Goal: Task Accomplishment & Management: Manage account settings

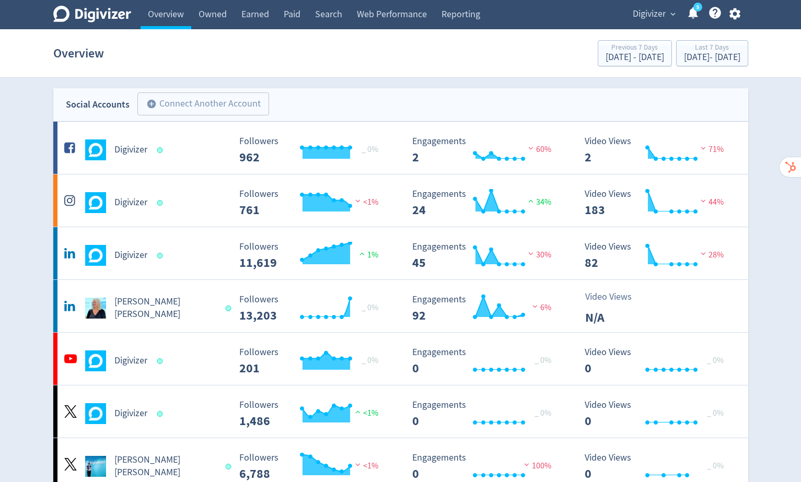
click at [671, 14] on span "expand_more" at bounding box center [672, 13] width 9 height 9
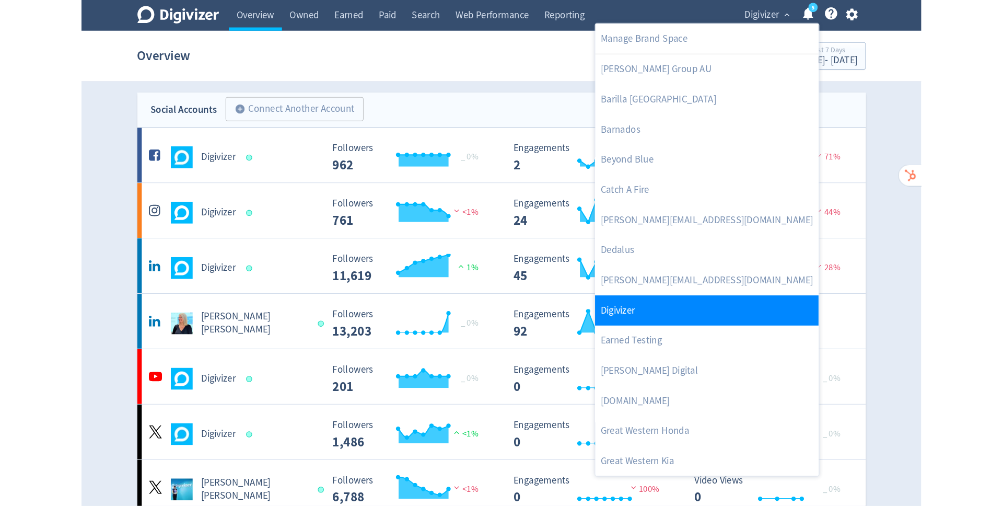
scroll to position [90, 0]
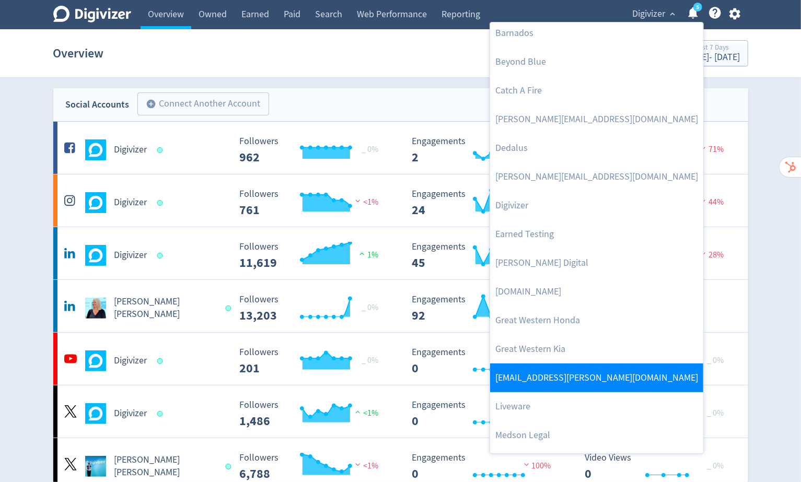
click at [558, 369] on link "[EMAIL_ADDRESS][PERSON_NAME][DOMAIN_NAME]" at bounding box center [596, 378] width 213 height 29
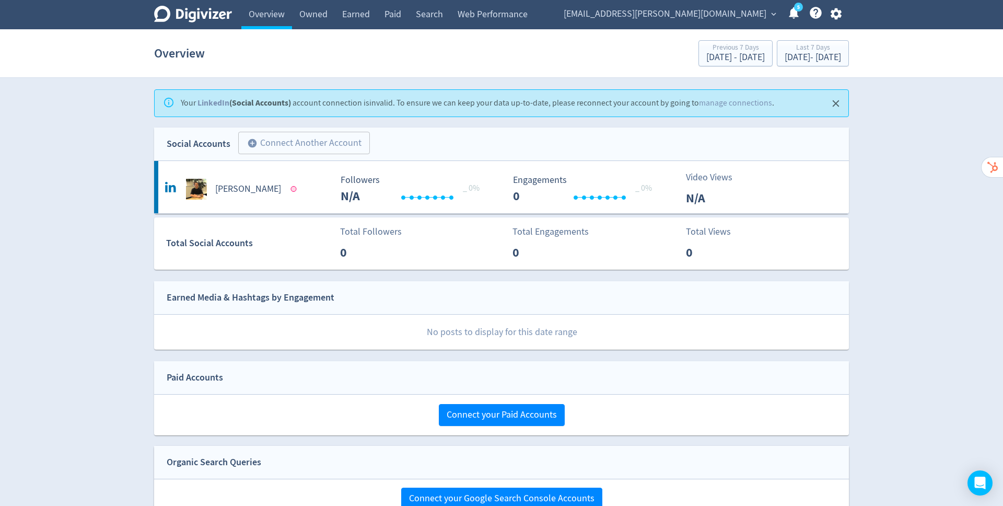
click at [800, 14] on icon "button" at bounding box center [836, 14] width 14 height 14
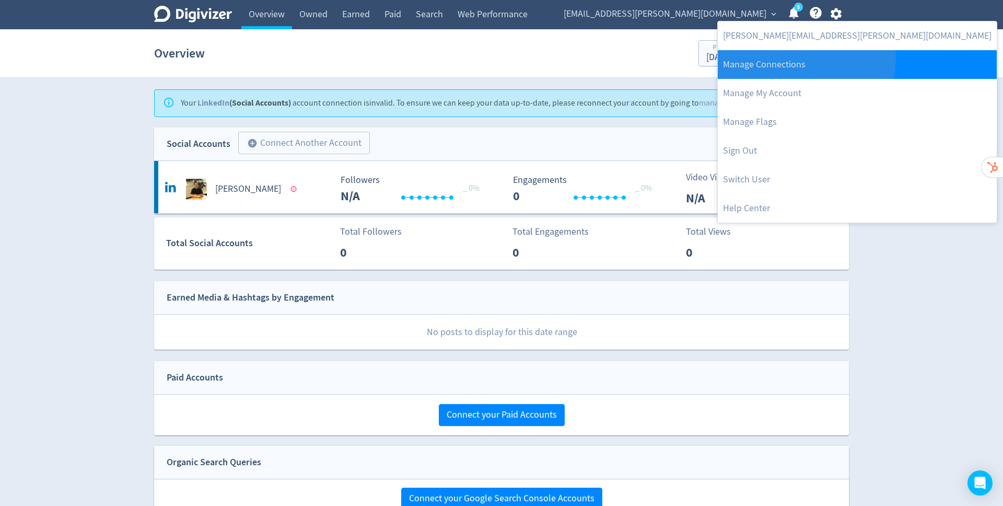
click at [800, 60] on link "Manage Connections" at bounding box center [857, 64] width 279 height 29
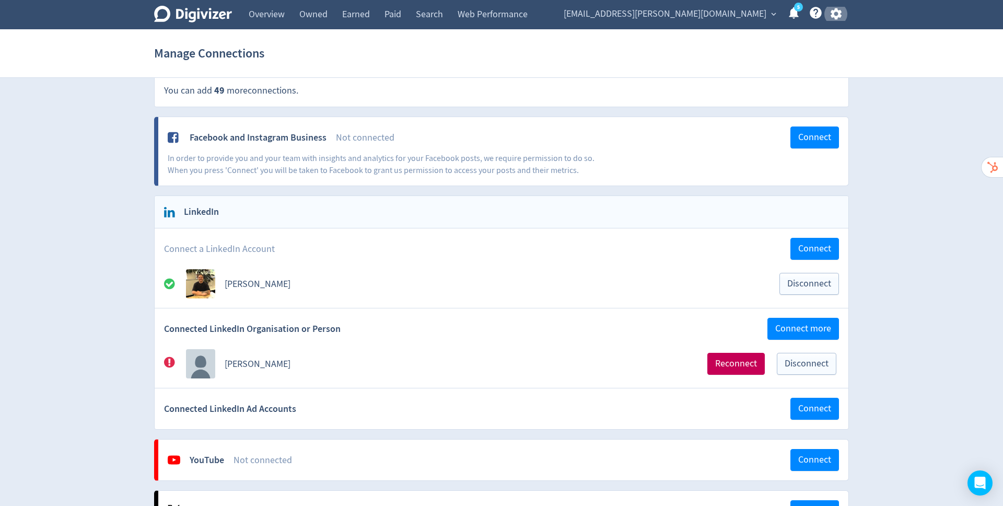
scroll to position [21, 0]
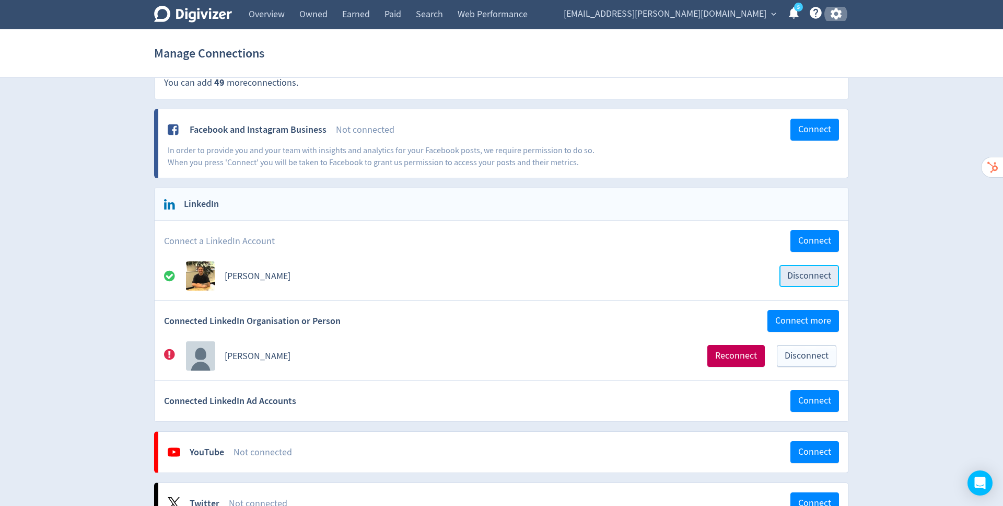
click at [800, 276] on span "Disconnect" at bounding box center [809, 275] width 44 height 9
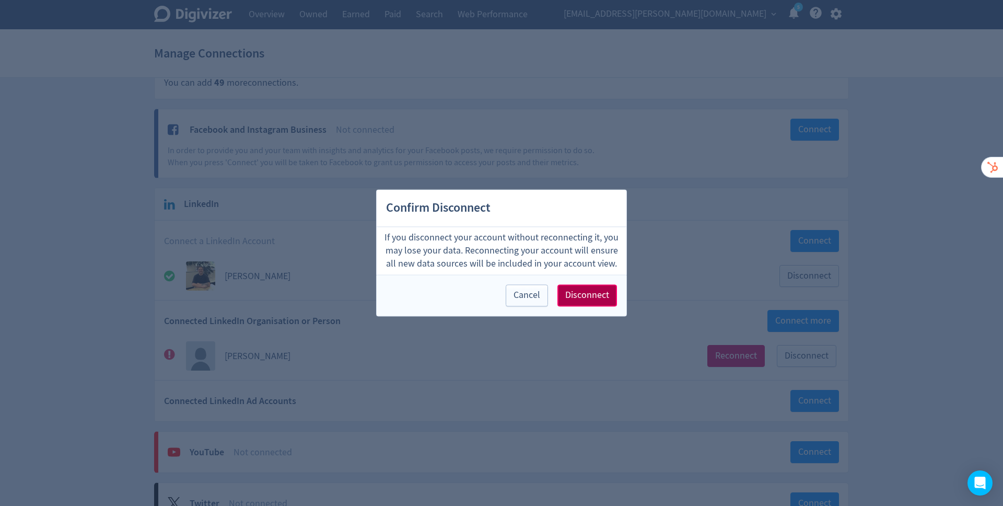
click at [587, 297] on span "Disconnect" at bounding box center [587, 295] width 44 height 9
click at [587, 297] on div "LinkedIn Connect a LinkedIn Account Connect [PERSON_NAME] Disconnect Confirm Di…" at bounding box center [501, 305] width 695 height 234
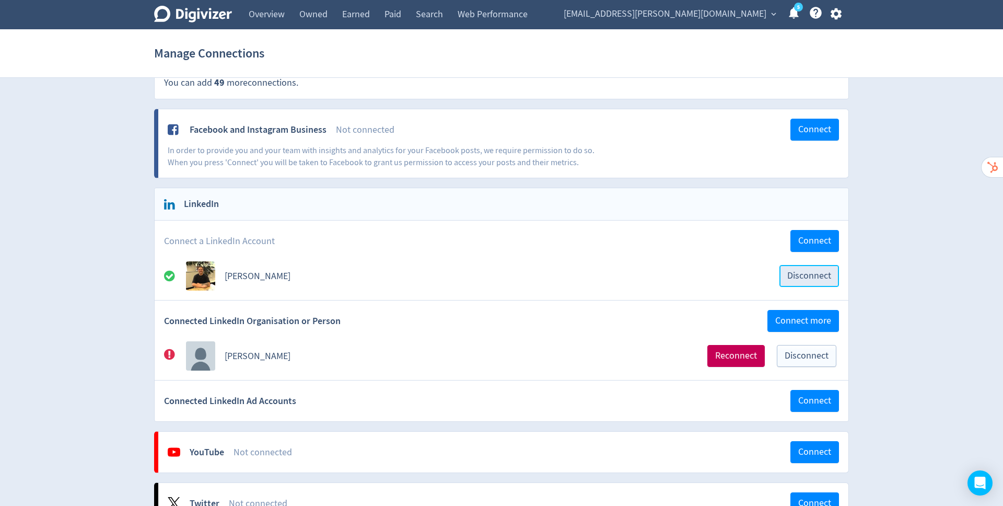
click at [800, 274] on span "Disconnect" at bounding box center [809, 275] width 44 height 9
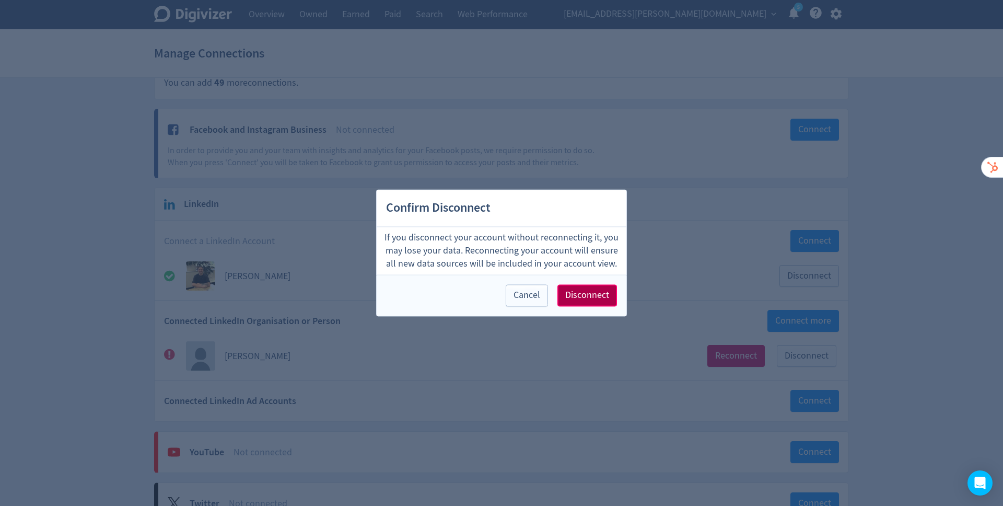
click at [577, 293] on span "Disconnect" at bounding box center [587, 295] width 44 height 9
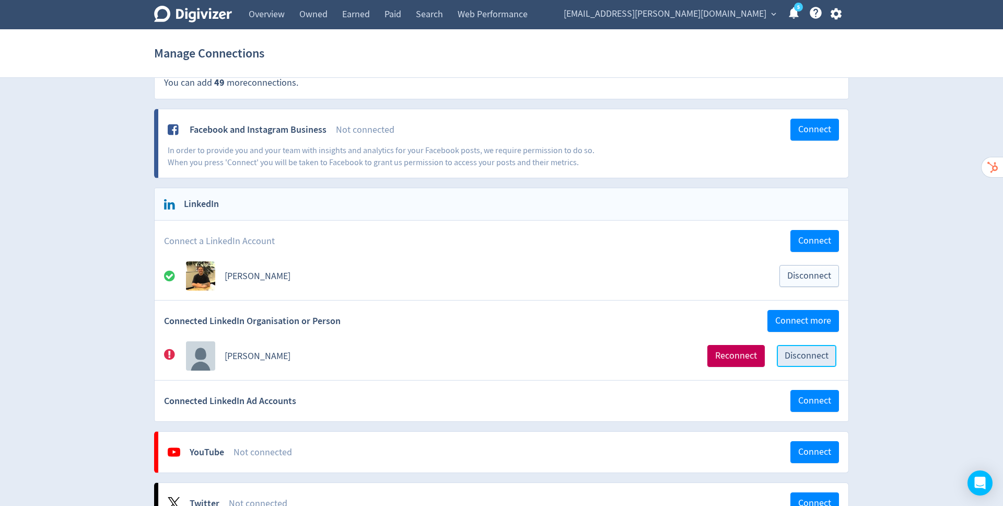
click at [797, 352] on span "Disconnect" at bounding box center [807, 355] width 44 height 9
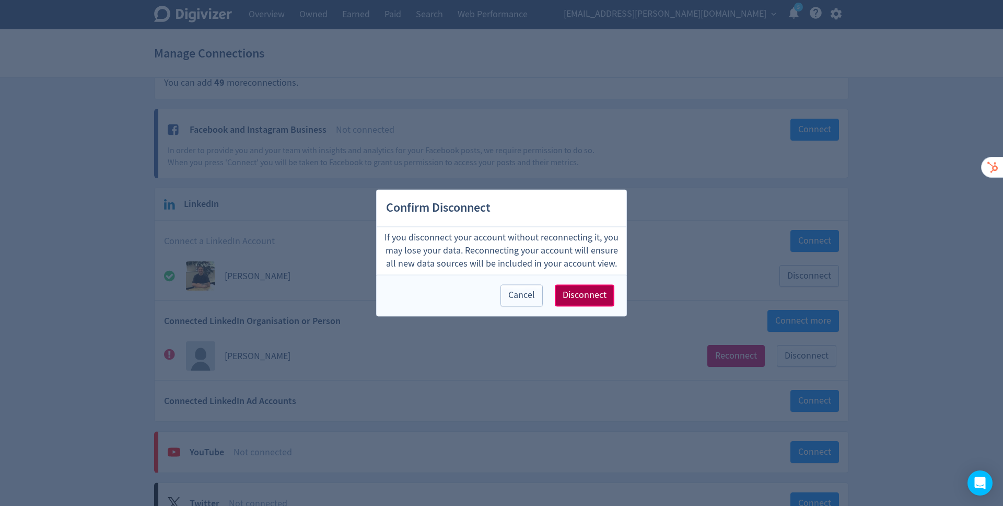
click at [583, 295] on span "Disconnect" at bounding box center [585, 295] width 44 height 9
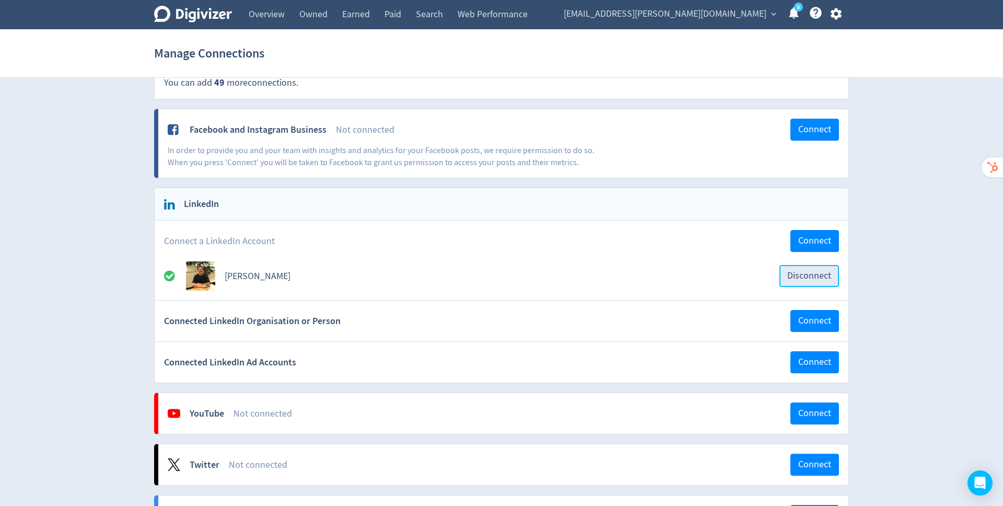
click at [795, 274] on span "Disconnect" at bounding box center [809, 275] width 44 height 9
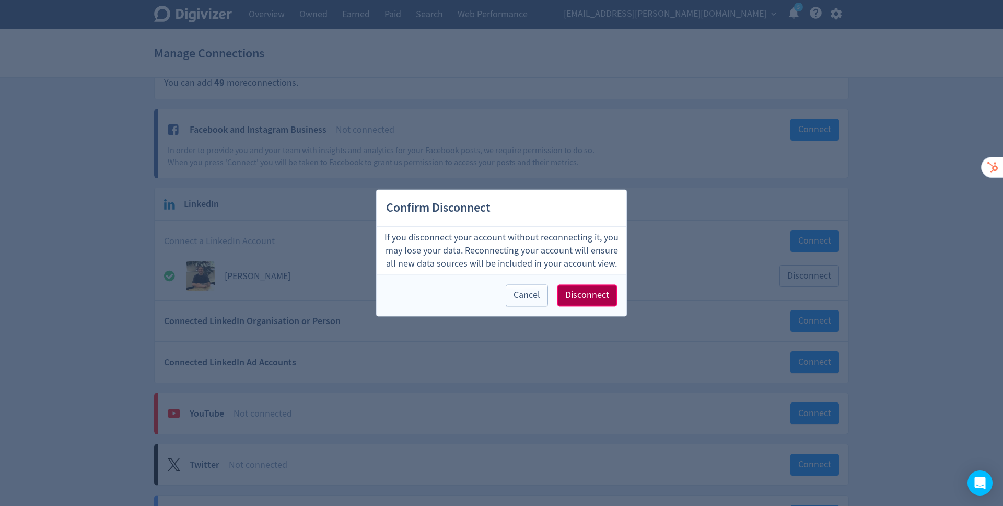
click at [587, 299] on span "Disconnect" at bounding box center [587, 295] width 44 height 9
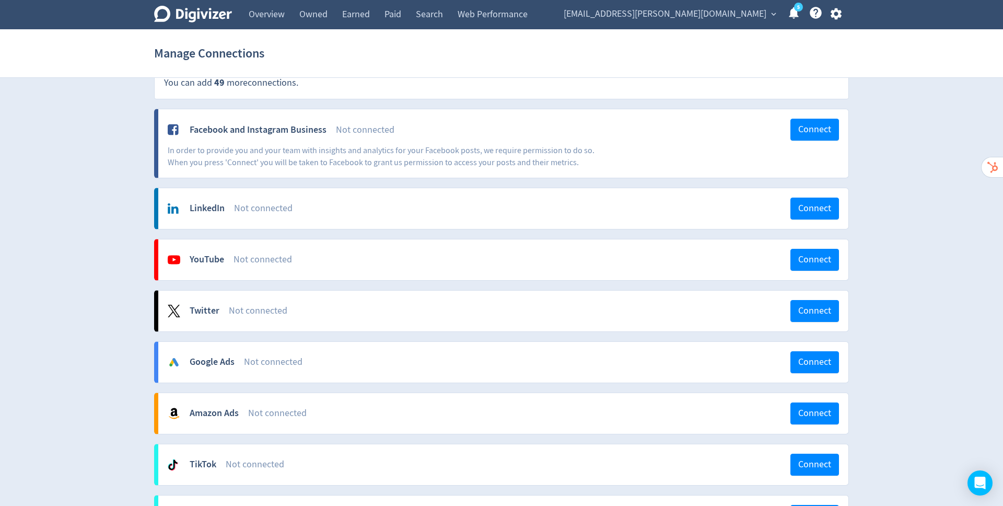
click at [587, 299] on div "Twitter Not connected Connect" at bounding box center [503, 310] width 690 height 41
click at [800, 208] on span "Connect" at bounding box center [814, 208] width 33 height 9
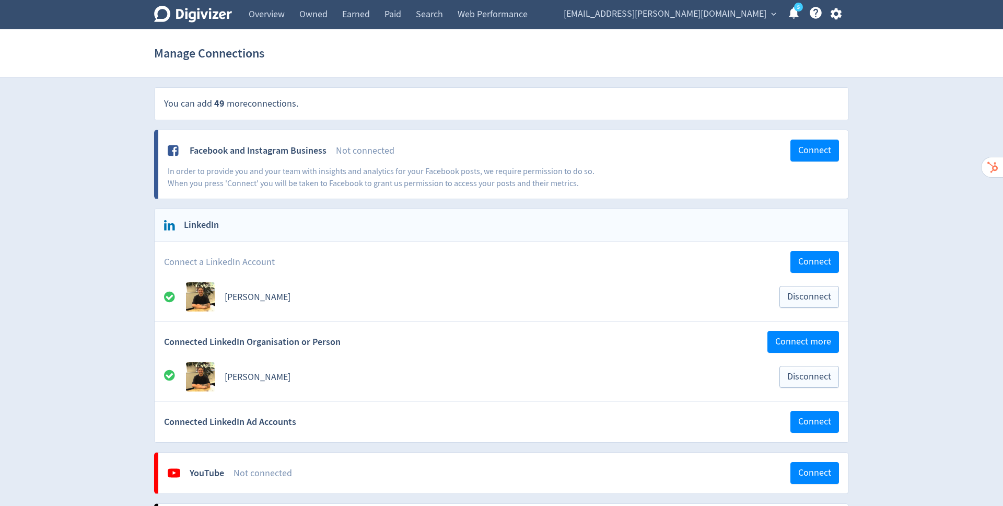
click at [835, 12] on icon "button" at bounding box center [836, 14] width 14 height 14
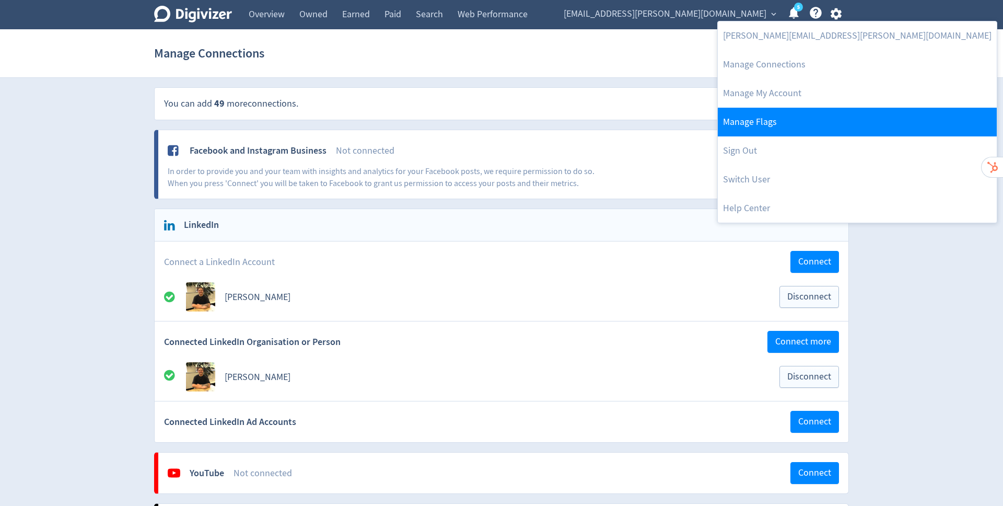
click at [763, 119] on link "Manage Flags" at bounding box center [857, 122] width 279 height 29
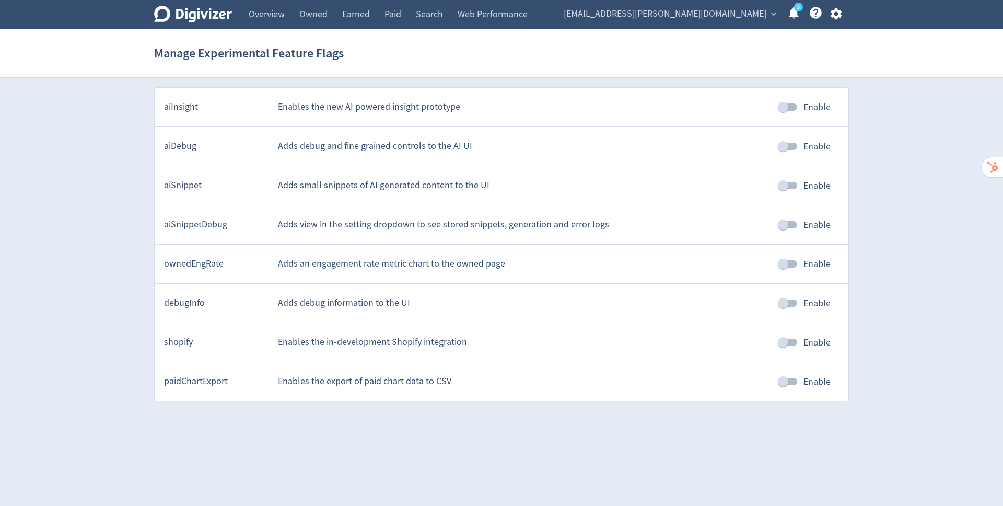
click at [785, 299] on input "Enable" at bounding box center [783, 303] width 60 height 20
checkbox input "true"
click at [772, 14] on span "expand_more" at bounding box center [773, 13] width 9 height 9
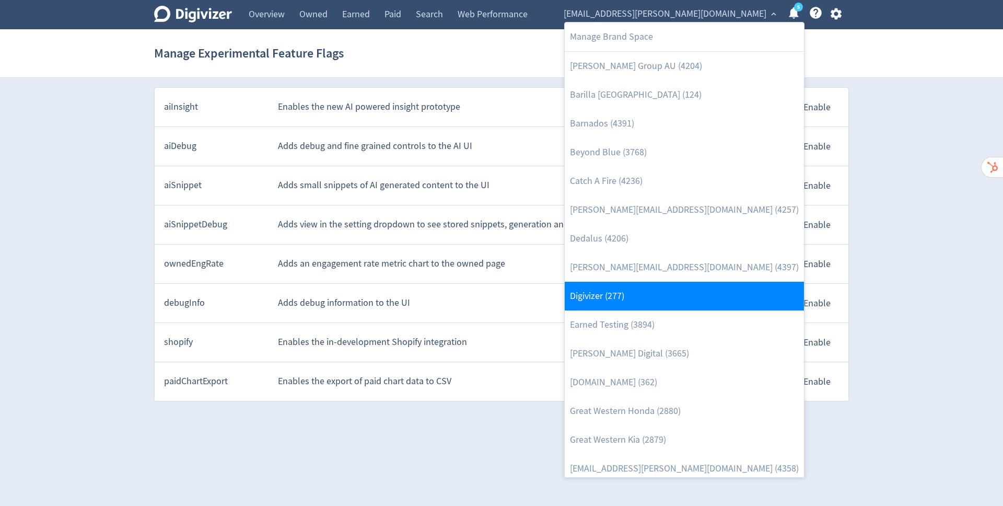
click at [612, 295] on link "Digivizer (277)" at bounding box center [684, 296] width 239 height 29
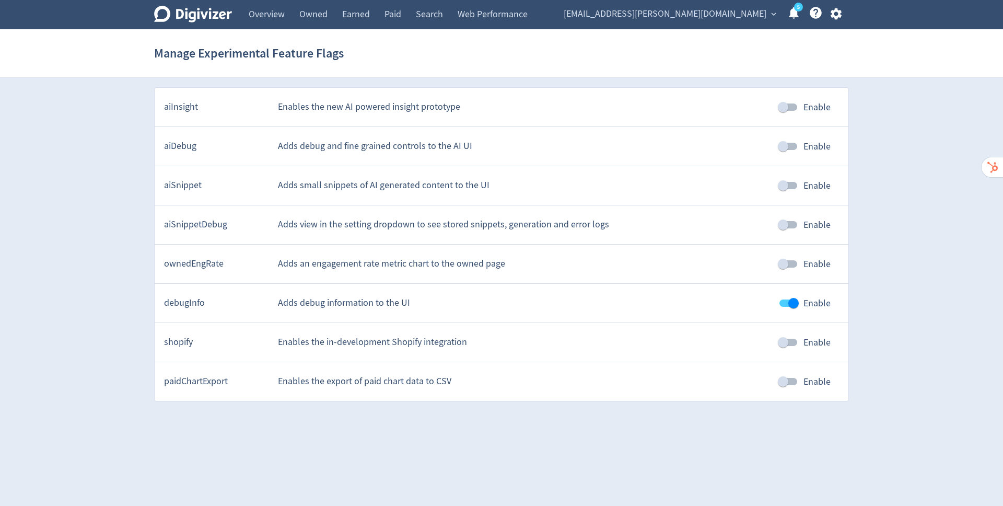
click at [771, 16] on span "expand_more" at bounding box center [773, 13] width 9 height 9
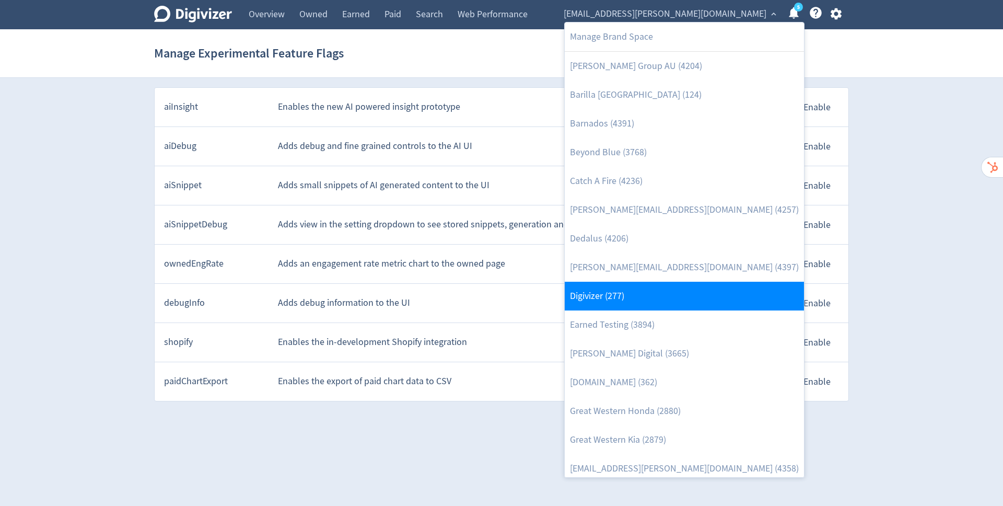
click at [613, 295] on link "Digivizer (277)" at bounding box center [684, 296] width 239 height 29
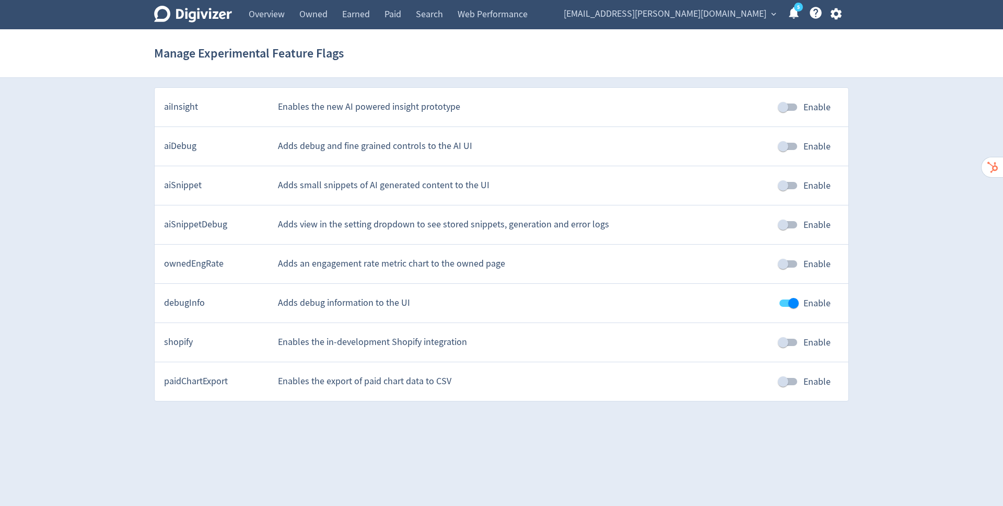
click at [221, 15] on icon "Digivizer Logo" at bounding box center [193, 14] width 78 height 17
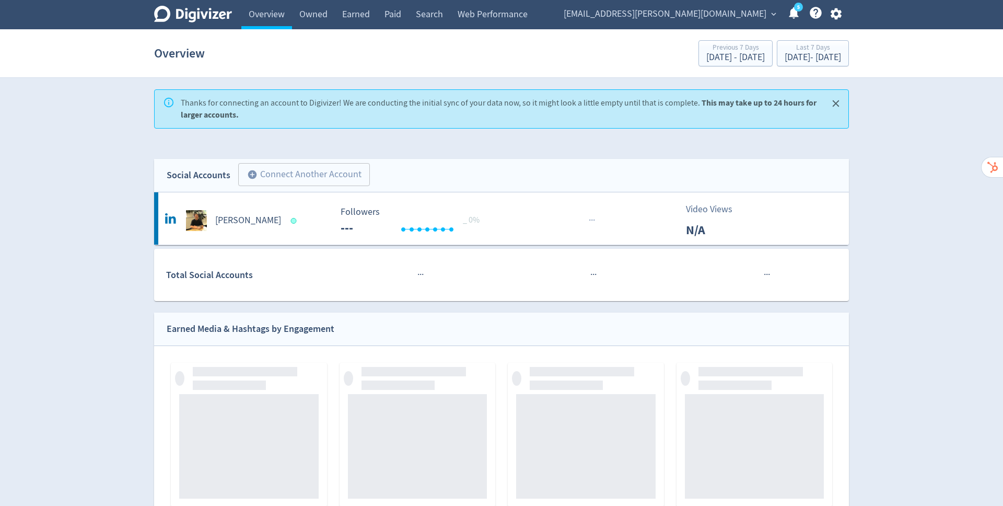
click at [759, 12] on span "[EMAIL_ADDRESS][PERSON_NAME][DOMAIN_NAME]" at bounding box center [665, 14] width 203 height 17
click at [759, 12] on div at bounding box center [501, 253] width 1003 height 506
click at [759, 12] on div "Manage Brand Space Baker Group AU (4204) Barilla Australia (124) Barnados (4391…" at bounding box center [501, 253] width 1003 height 506
click at [760, 15] on span "[EMAIL_ADDRESS][PERSON_NAME][DOMAIN_NAME]" at bounding box center [665, 14] width 203 height 17
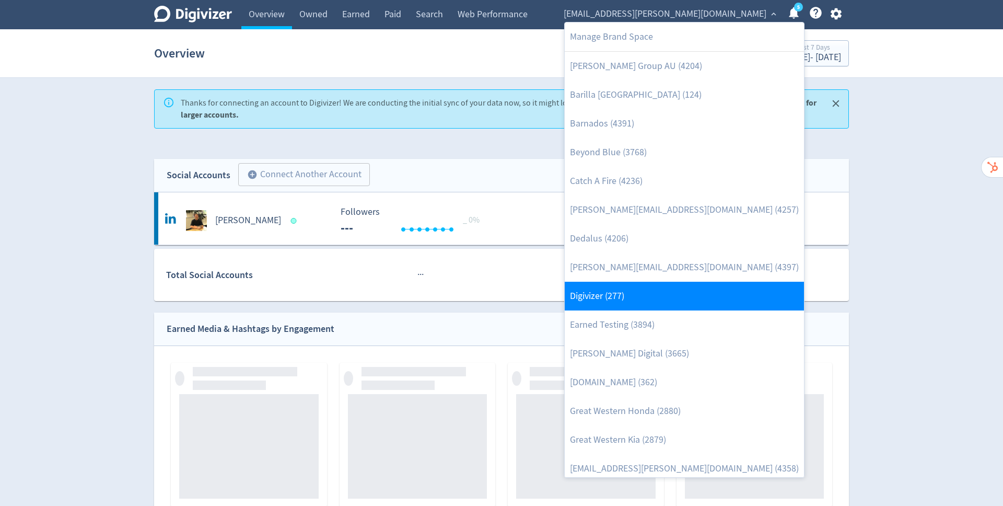
click at [607, 290] on link "Digivizer (277)" at bounding box center [684, 296] width 239 height 29
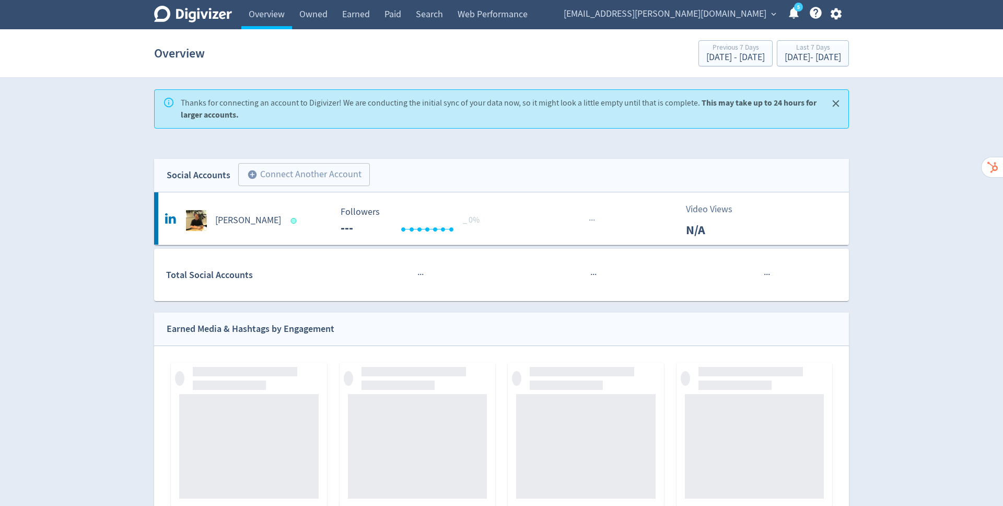
click at [707, 13] on span "[EMAIL_ADDRESS][PERSON_NAME][DOMAIN_NAME]" at bounding box center [665, 14] width 203 height 17
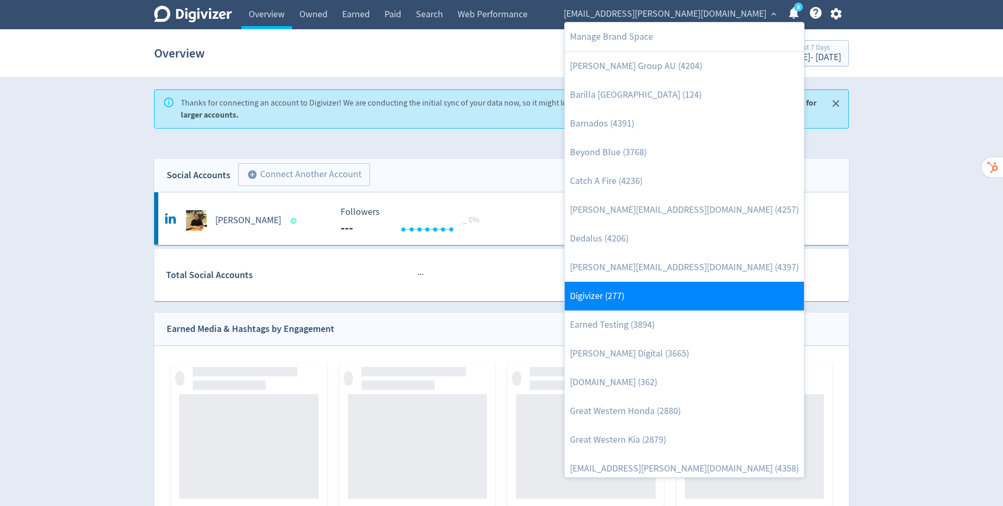
click at [603, 289] on link "Digivizer (277)" at bounding box center [684, 296] width 239 height 29
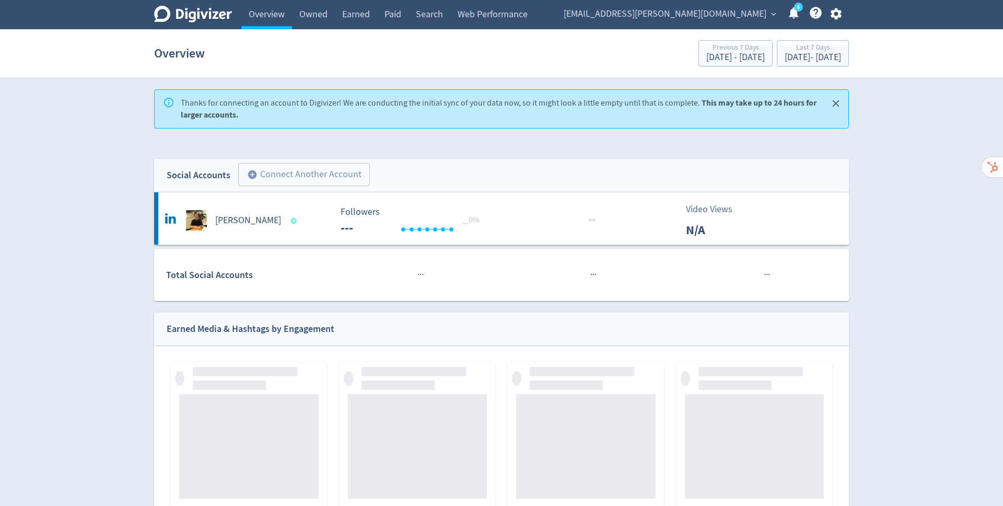
click at [715, 15] on span "[EMAIL_ADDRESS][PERSON_NAME][DOMAIN_NAME]" at bounding box center [665, 14] width 203 height 17
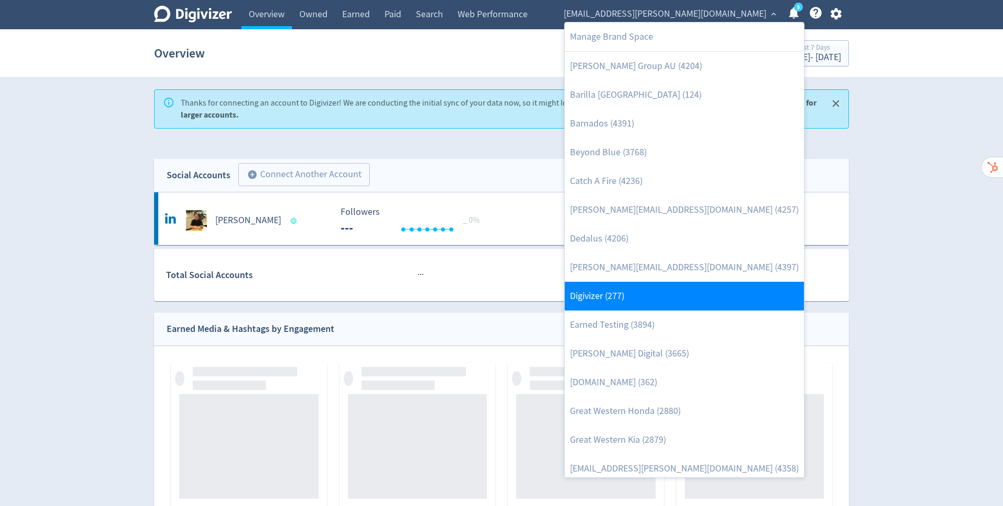
click at [608, 288] on link "Digivizer (277)" at bounding box center [684, 296] width 239 height 29
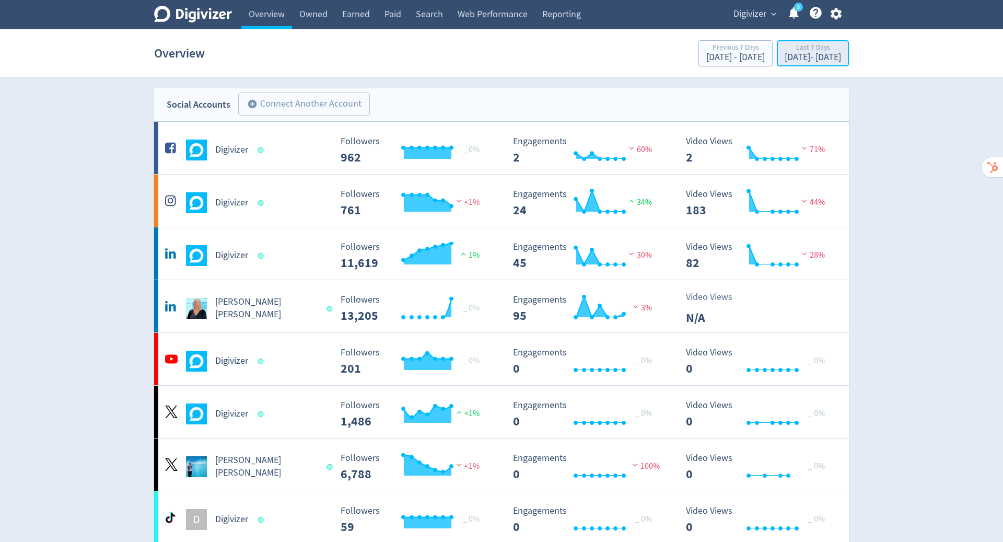
click at [786, 55] on div "Sep 23, 2025 - Sep 29, 2025" at bounding box center [813, 57] width 56 height 9
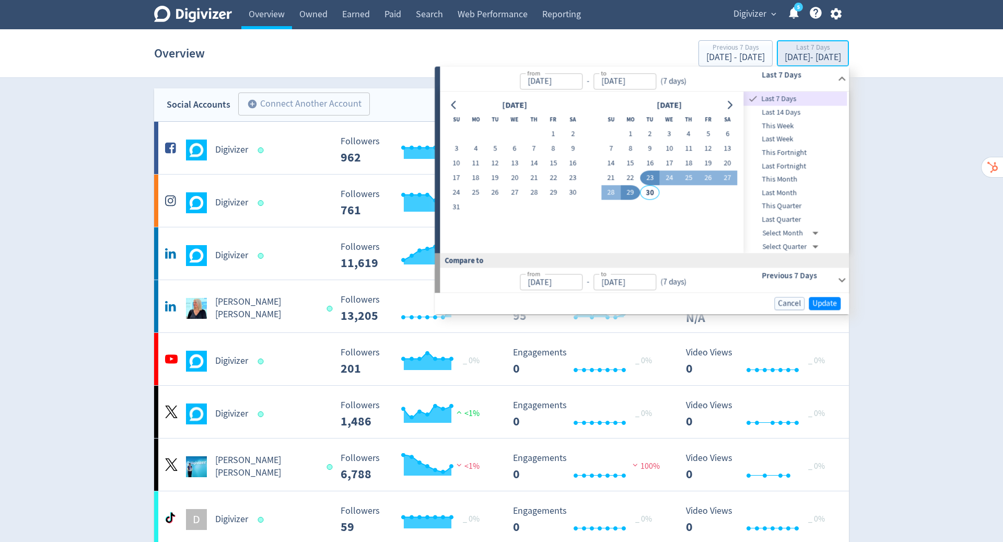
type input "[DATE]"
click at [866, 63] on section "Overview Previous 7 Days Sep 16, 2025 - Sep 22, 2025 Last 7 Days Sep 23, 2025 -…" at bounding box center [501, 53] width 1003 height 49
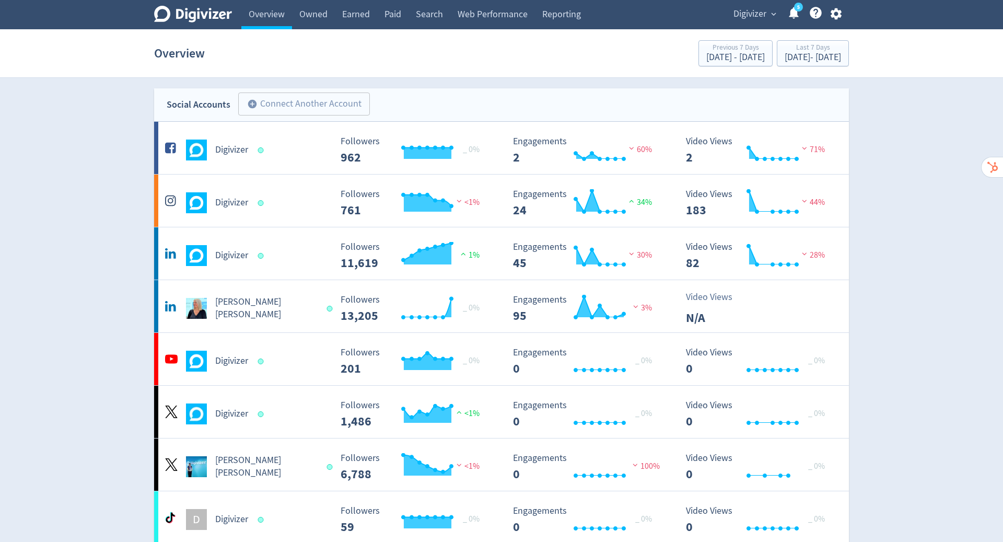
click at [758, 10] on span "Digivizer" at bounding box center [749, 14] width 33 height 17
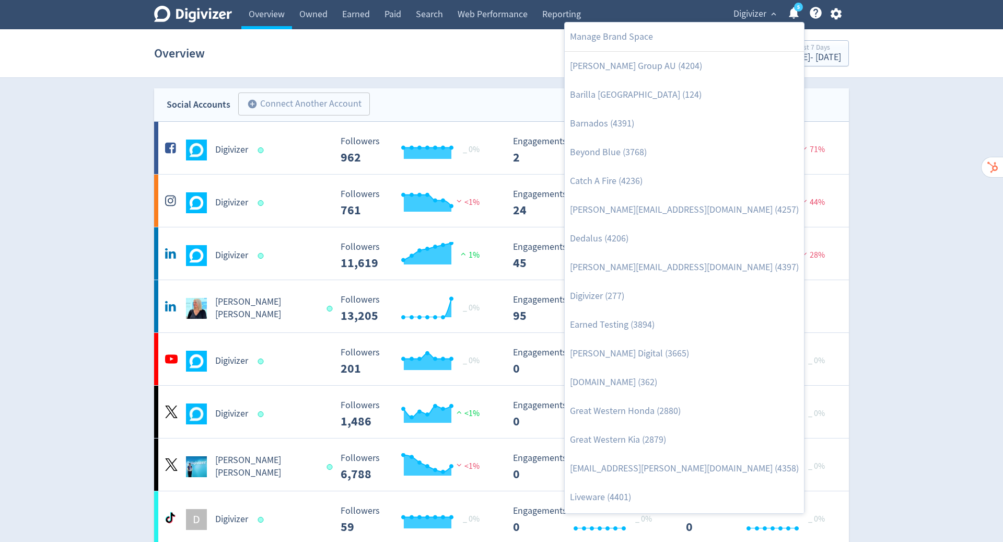
click at [834, 16] on div at bounding box center [501, 271] width 1003 height 542
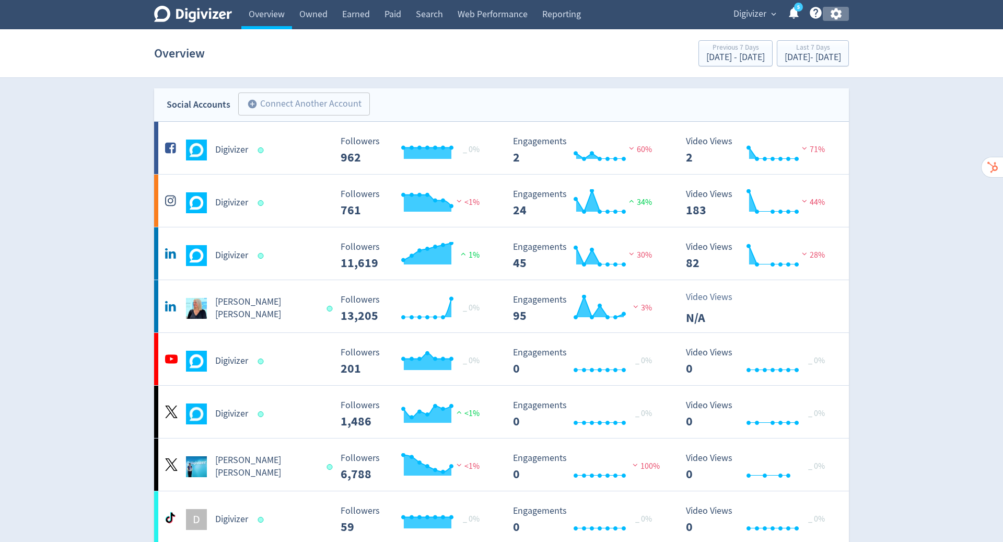
click at [835, 15] on icon "button" at bounding box center [836, 14] width 14 height 14
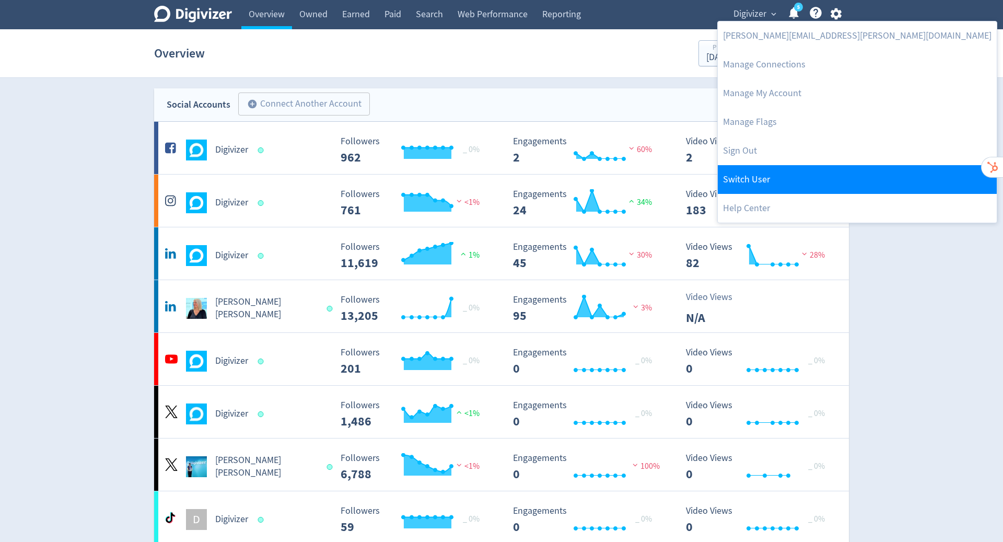
click at [788, 180] on link "Switch User" at bounding box center [857, 179] width 279 height 29
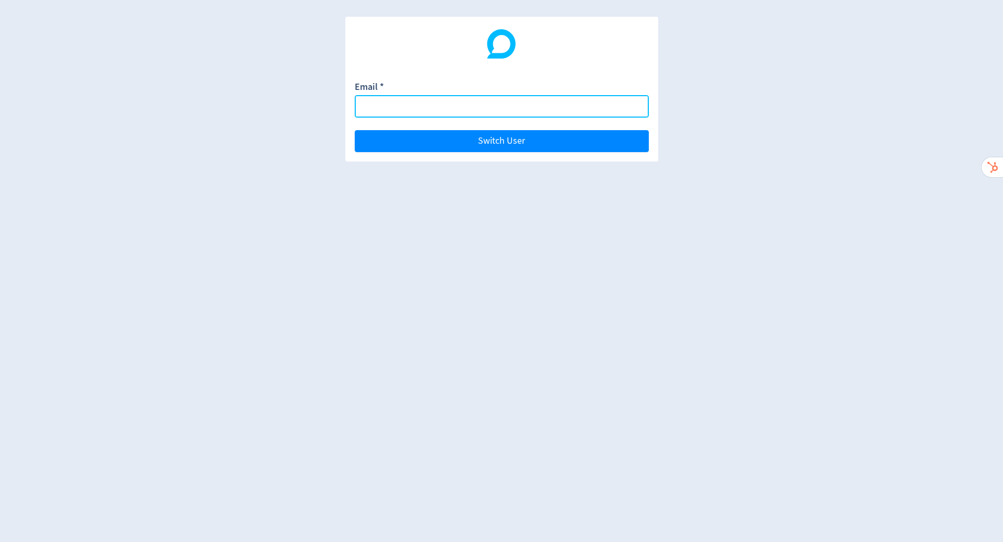
click at [456, 105] on input "Email *" at bounding box center [502, 106] width 294 height 22
paste input "stella.huang@gigabyte.com"
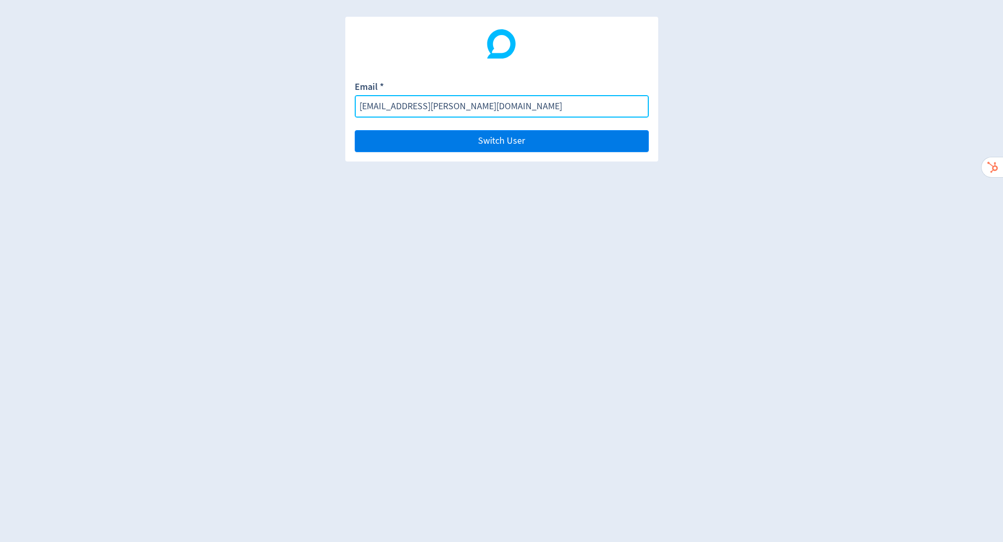
type input "stella.huang@gigabyte.com"
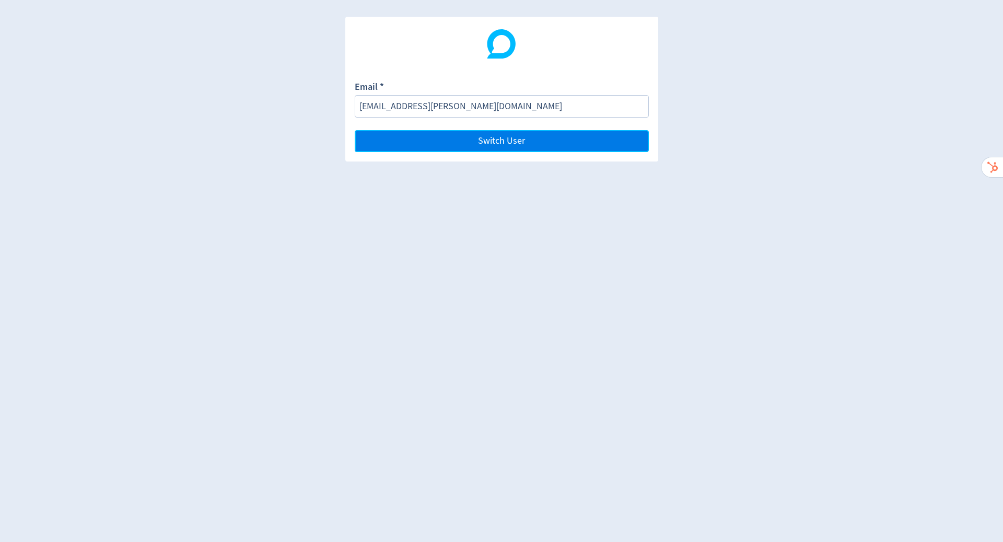
click at [499, 141] on span "Switch User" at bounding box center [501, 140] width 47 height 9
